Goal: Task Accomplishment & Management: Manage account settings

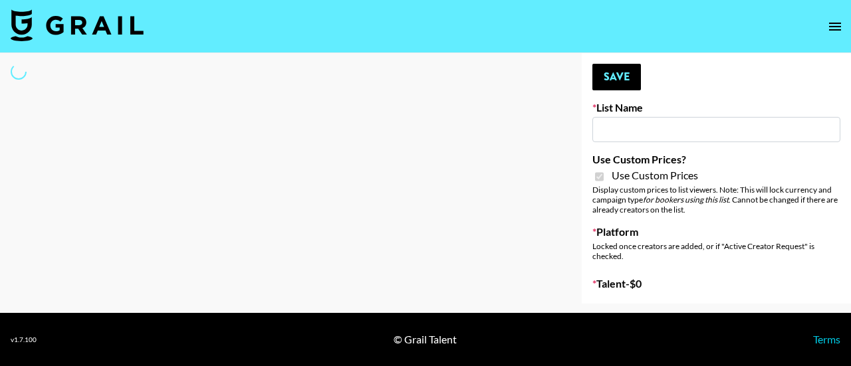
type input "Wavytalk ([DATE])"
checkbox input "true"
select select "Brand"
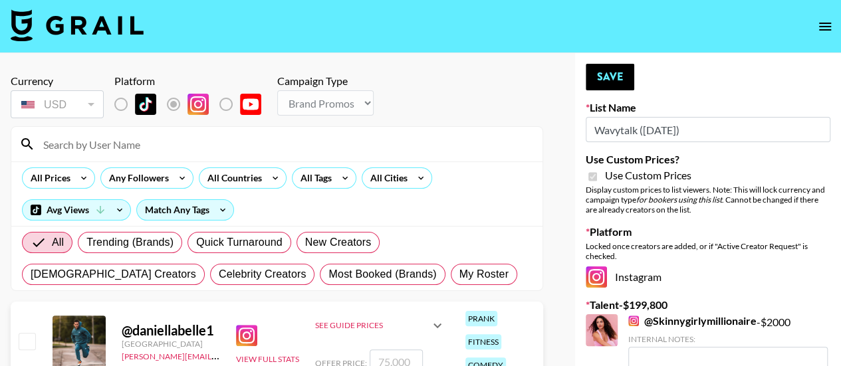
click at [114, 146] on input at bounding box center [284, 144] width 499 height 21
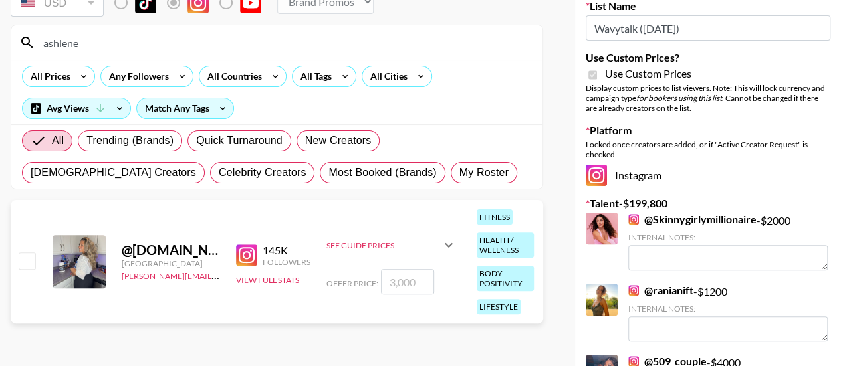
scroll to position [102, 0]
type input "ashlene"
click at [29, 261] on input "checkbox" at bounding box center [27, 260] width 16 height 16
checkbox input "true"
type input "3000"
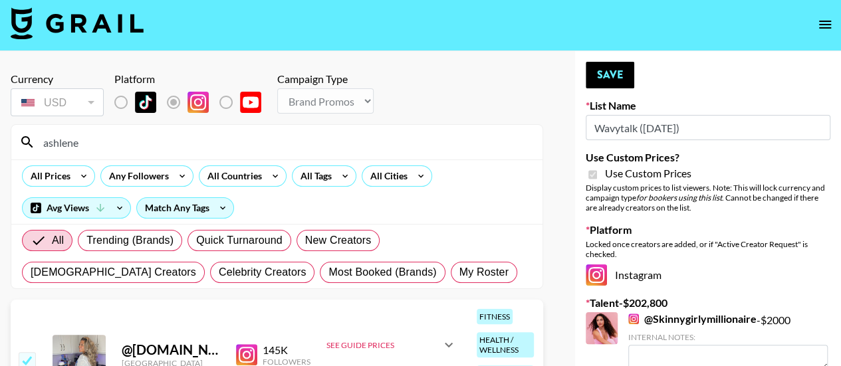
scroll to position [0, 0]
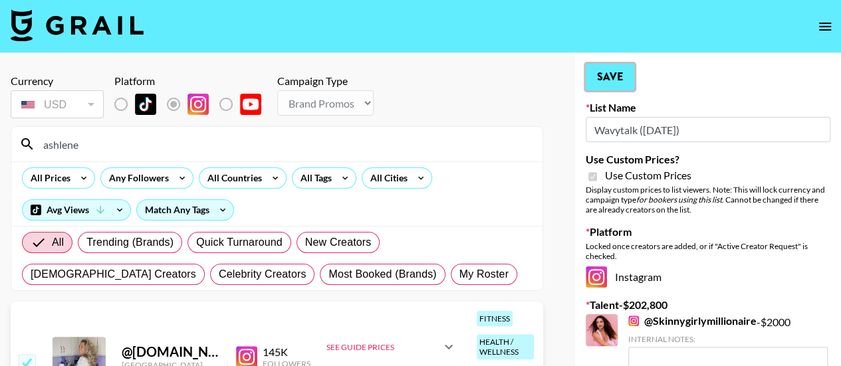
click at [616, 75] on button "Save" at bounding box center [610, 77] width 49 height 27
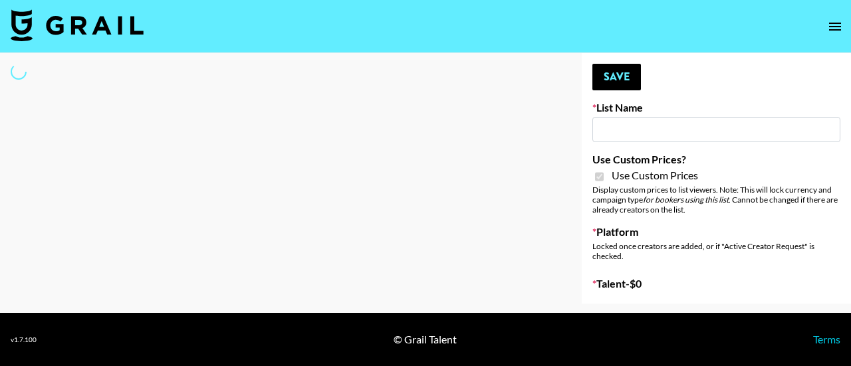
type input "Dietary Supp Brand"
checkbox input "true"
select select "Brand"
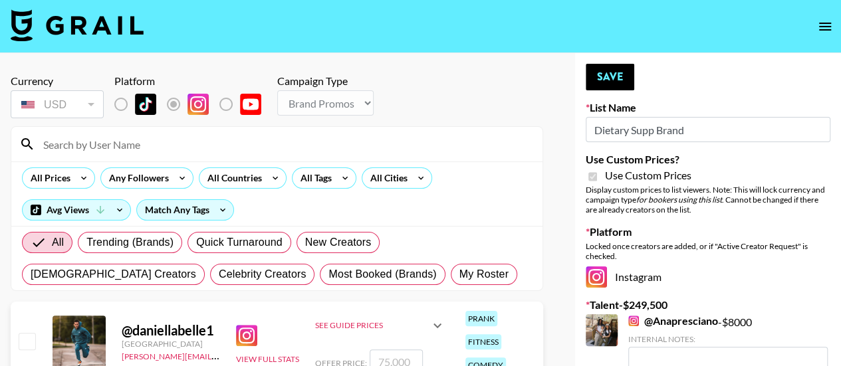
click at [177, 150] on input at bounding box center [284, 144] width 499 height 21
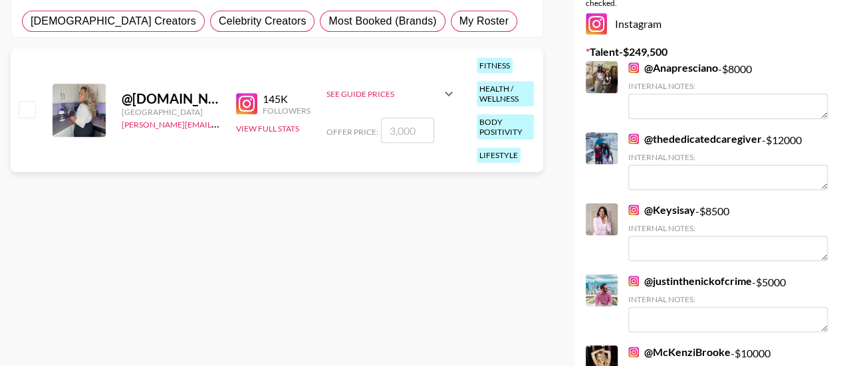
scroll to position [258, 0]
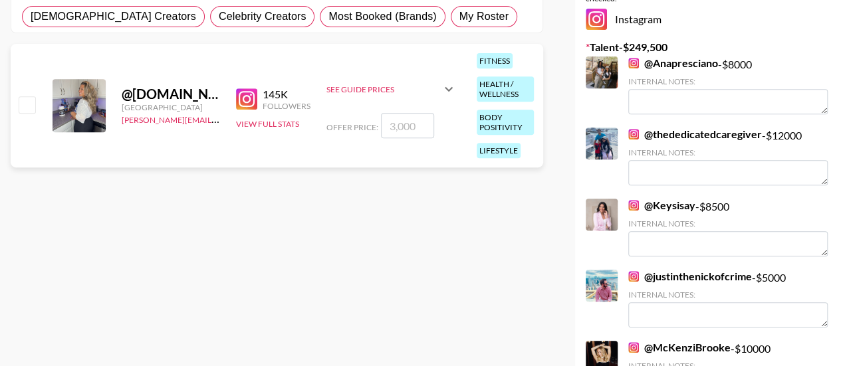
click at [667, 208] on link "@ Keysisay" at bounding box center [661, 205] width 67 height 13
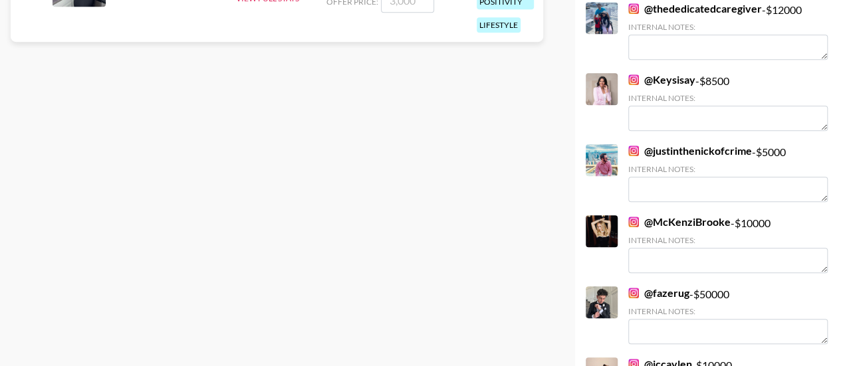
scroll to position [384, 0]
click at [688, 219] on link "@ McKenziBrooke" at bounding box center [679, 221] width 102 height 13
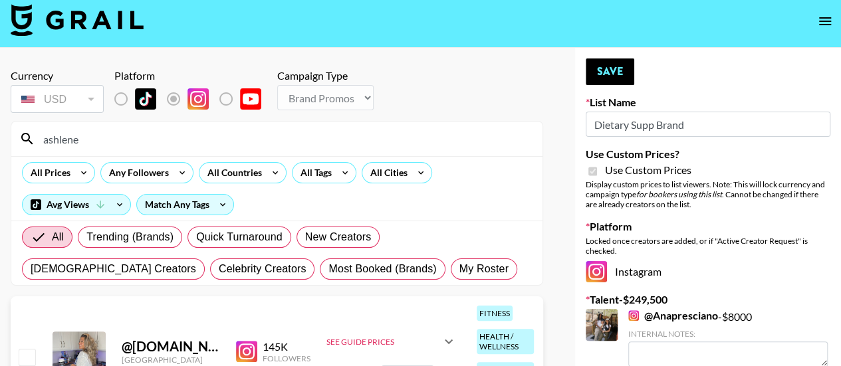
scroll to position [0, 0]
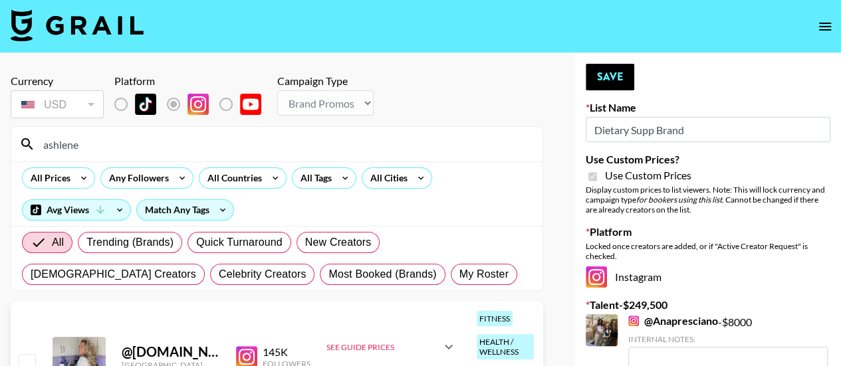
click at [122, 144] on input "ashlene" at bounding box center [284, 144] width 499 height 21
type input "a"
